Goal: Transaction & Acquisition: Purchase product/service

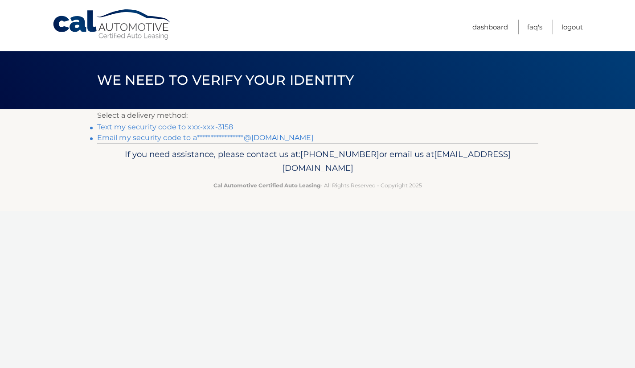
click at [217, 123] on link "Text my security code to xxx-xxx-3158" at bounding box center [165, 127] width 136 height 8
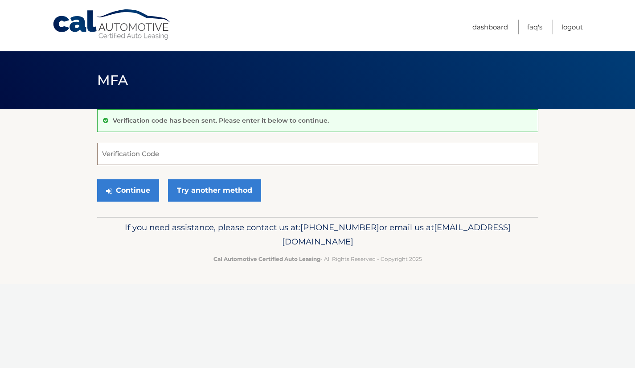
click at [200, 156] on input "Verification Code" at bounding box center [317, 154] width 441 height 22
type input "078997"
click at [143, 194] on button "Continue" at bounding box center [128, 190] width 62 height 22
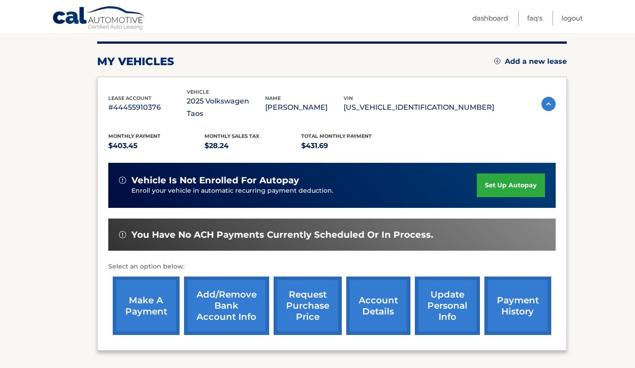
scroll to position [109, 0]
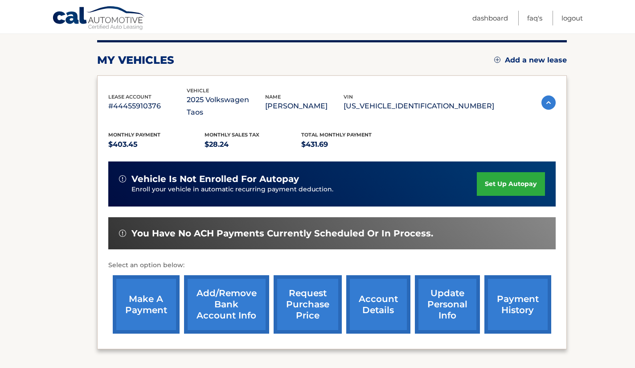
click at [130, 276] on link "make a payment" at bounding box center [146, 304] width 67 height 58
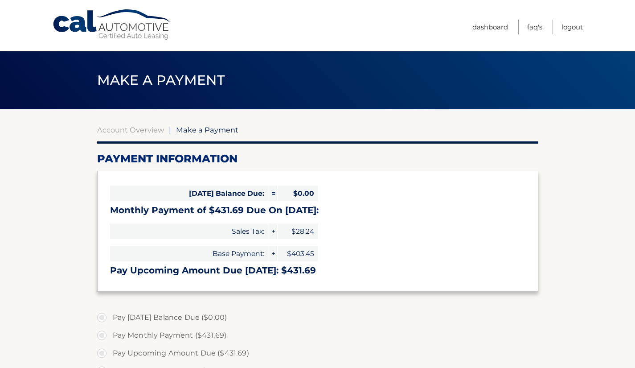
select select "MjEzNzkwNWYtMzdmMy00ZmJkLTkzMzQtYjcyYWI5N2I4MWIx"
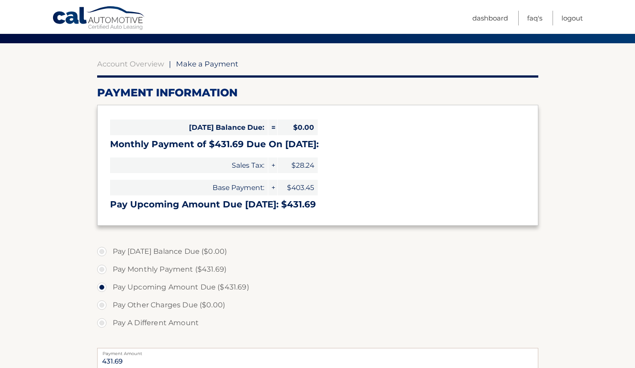
scroll to position [64, 0]
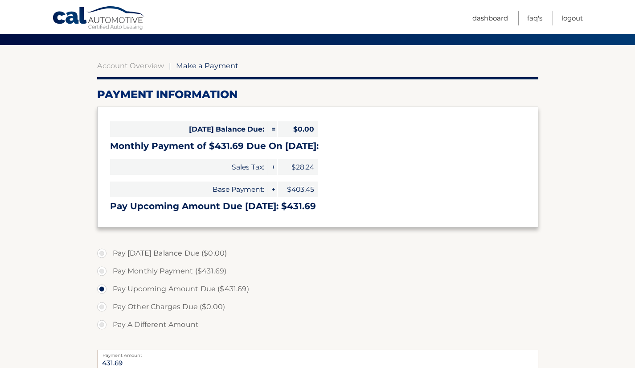
click at [102, 269] on label "Pay Monthly Payment ($431.69)" at bounding box center [317, 271] width 441 height 18
click at [102, 269] on input "Pay Monthly Payment ($431.69)" at bounding box center [105, 269] width 9 height 14
radio input "true"
click at [130, 290] on label "Pay Upcoming Amount Due ($431.69)" at bounding box center [317, 289] width 441 height 18
click at [110, 290] on input "Pay Upcoming Amount Due ($431.69)" at bounding box center [105, 287] width 9 height 14
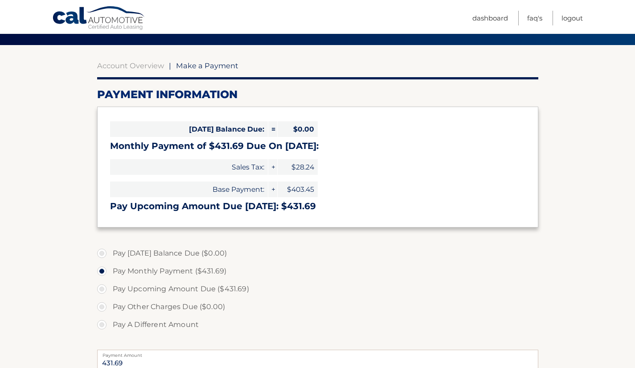
radio input "true"
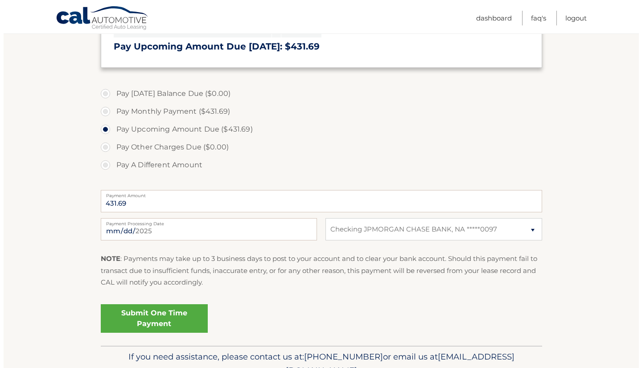
scroll to position [225, 0]
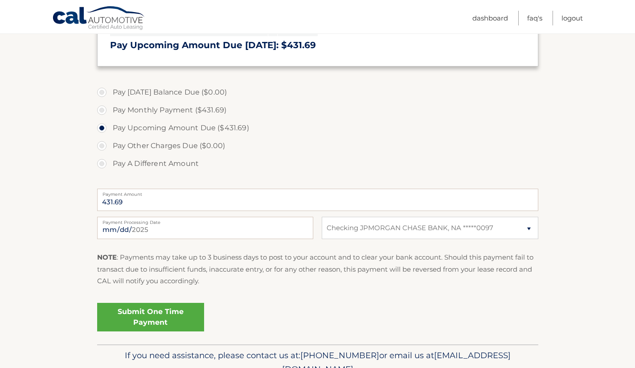
click at [174, 322] on link "Submit One Time Payment" at bounding box center [150, 317] width 107 height 29
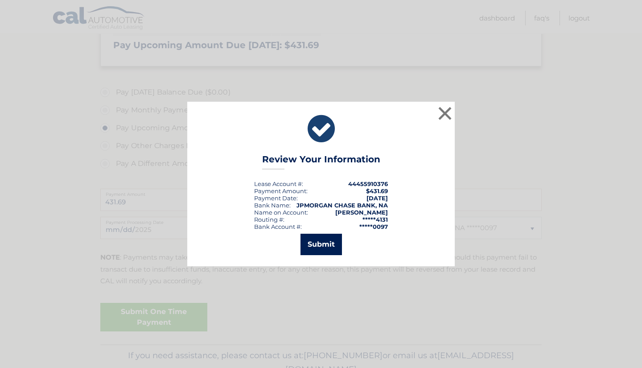
click at [314, 251] on button "Submit" at bounding box center [320, 244] width 41 height 21
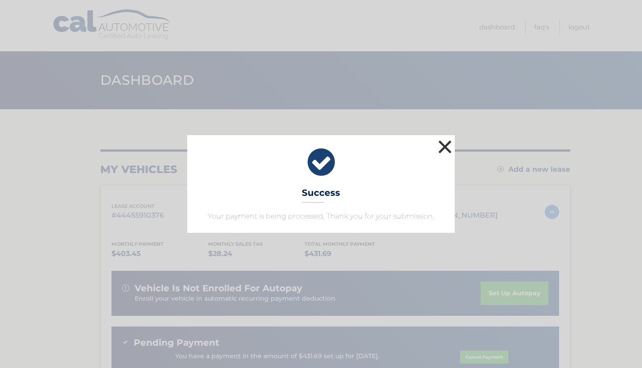
click at [447, 156] on button "×" at bounding box center [445, 147] width 18 height 18
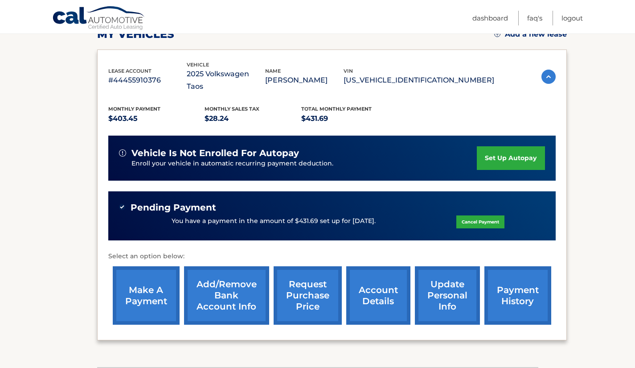
scroll to position [142, 0]
